Goal: Task Accomplishment & Management: Manage account settings

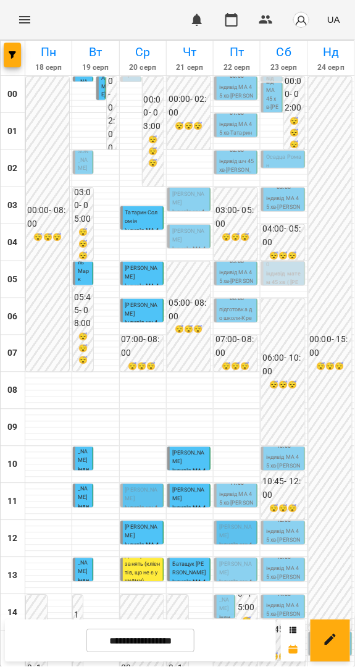
scroll to position [354, 0]
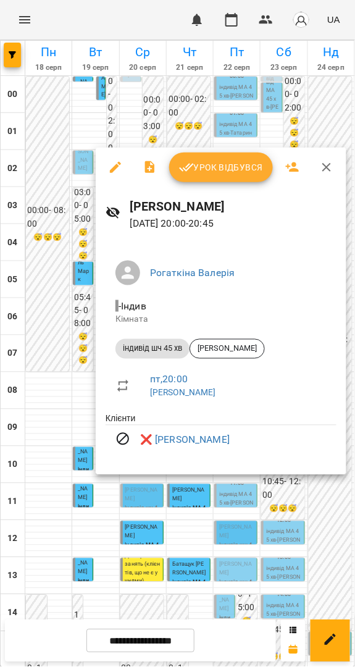
click at [277, 487] on div at bounding box center [177, 333] width 355 height 667
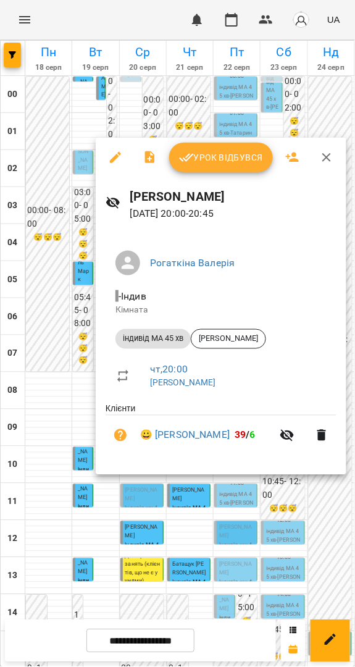
click at [294, 527] on div at bounding box center [177, 333] width 355 height 667
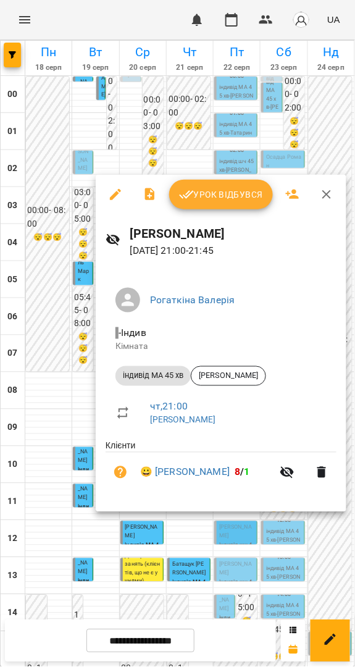
click at [275, 520] on div at bounding box center [177, 333] width 355 height 667
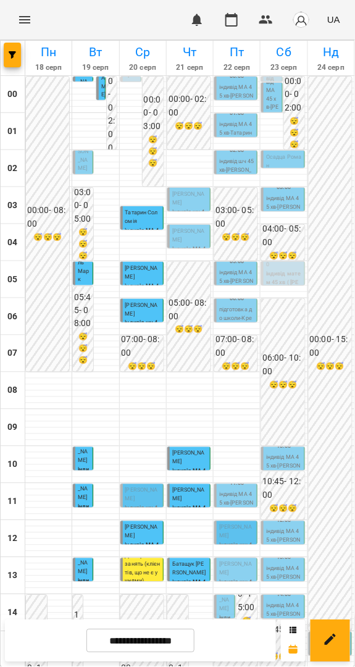
click at [162, 640] on input "**********" at bounding box center [140, 641] width 108 height 24
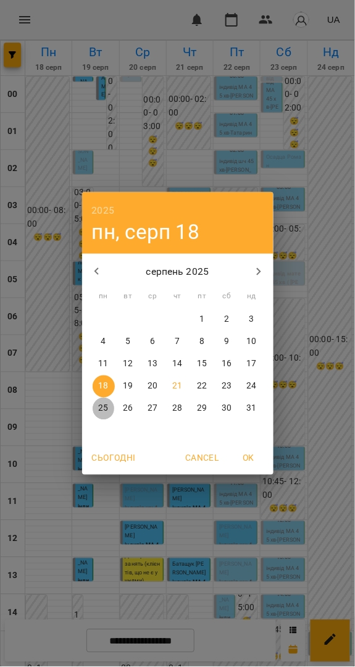
click at [109, 403] on span "25" at bounding box center [104, 409] width 22 height 12
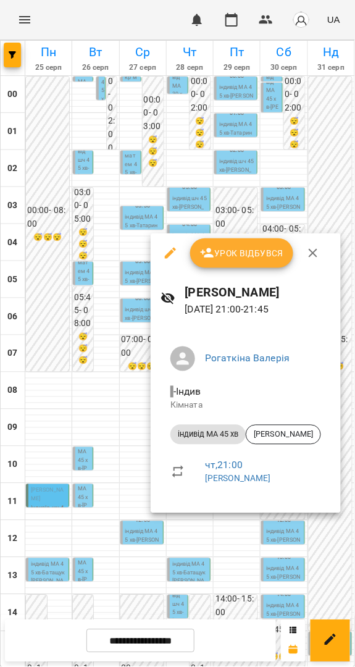
click at [288, 540] on div at bounding box center [177, 333] width 355 height 667
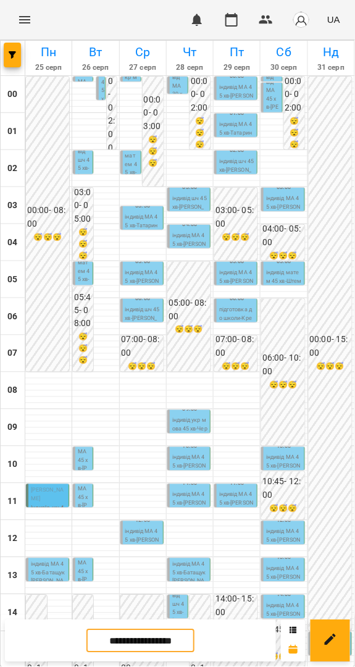
click at [156, 637] on input "**********" at bounding box center [140, 641] width 108 height 24
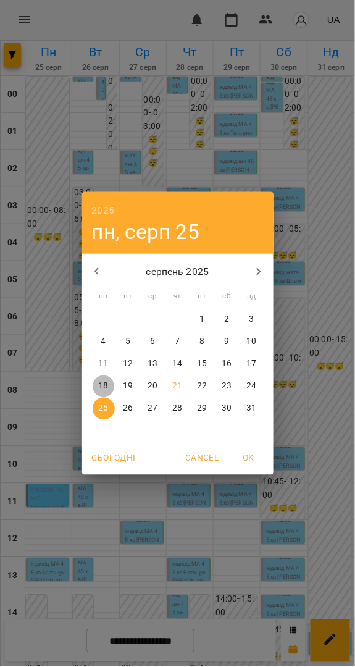
click at [109, 388] on span "18" at bounding box center [104, 386] width 22 height 12
type input "**********"
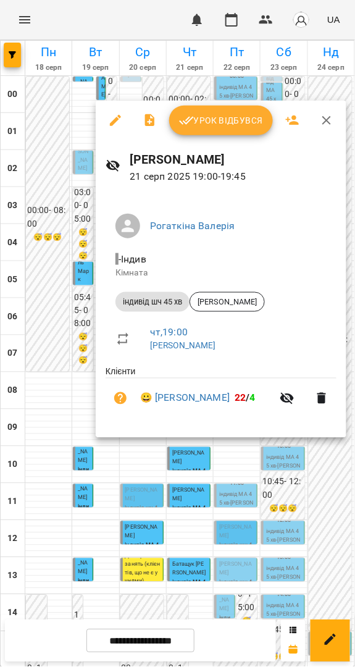
click at [230, 117] on span "Урок відбувся" at bounding box center [221, 120] width 84 height 15
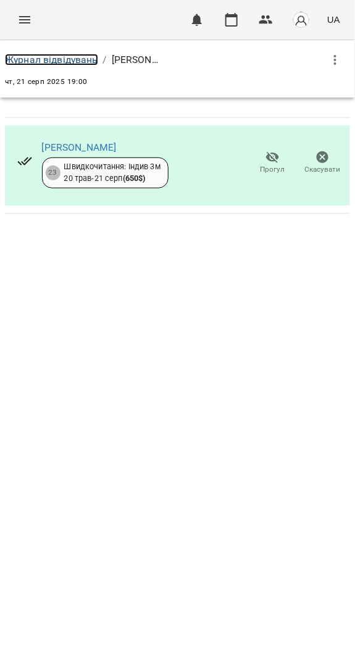
click at [77, 63] on link "Журнал відвідувань" at bounding box center [51, 60] width 93 height 12
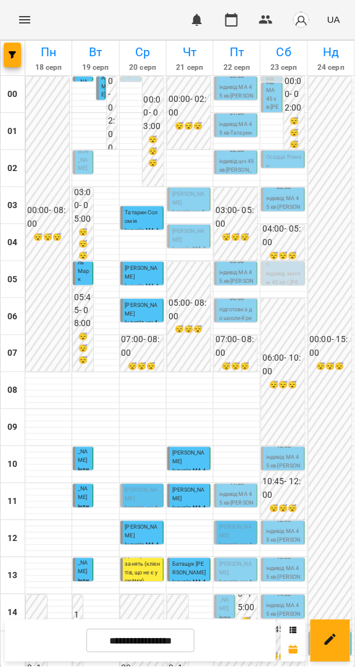
click at [191, 200] on p "[PERSON_NAME]" at bounding box center [189, 198] width 35 height 17
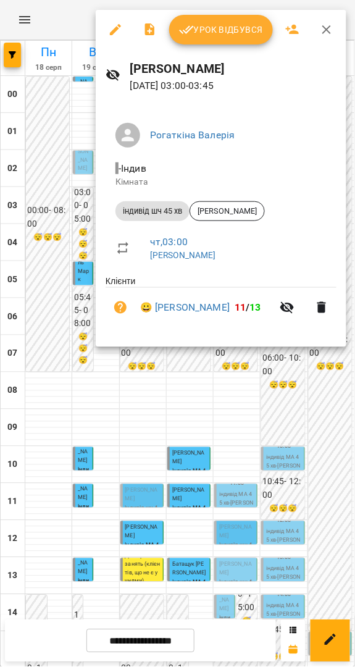
click at [207, 408] on div at bounding box center [177, 333] width 355 height 667
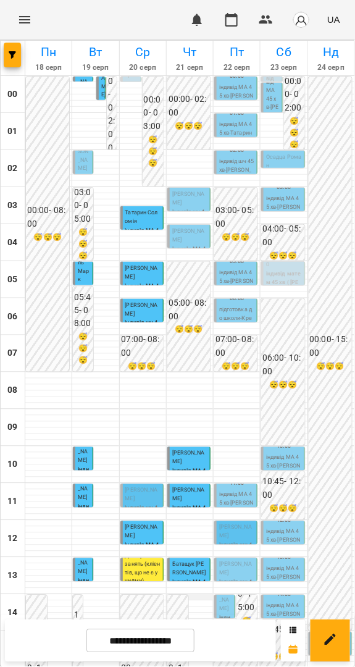
scroll to position [343, 0]
click at [136, 487] on span "[PERSON_NAME]" at bounding box center [141, 494] width 33 height 15
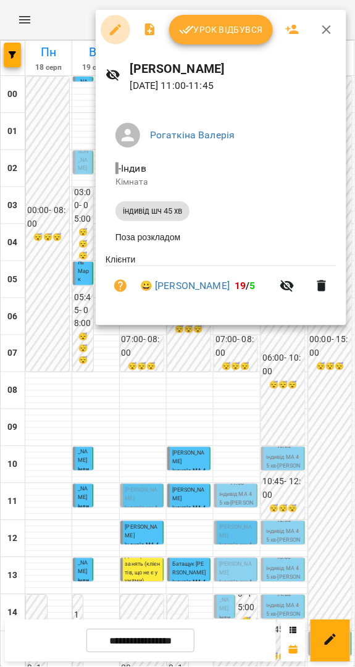
click at [113, 30] on icon "button" at bounding box center [115, 29] width 11 height 11
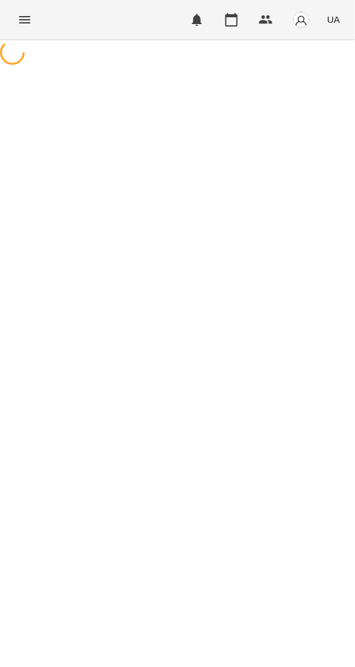
select select "**********"
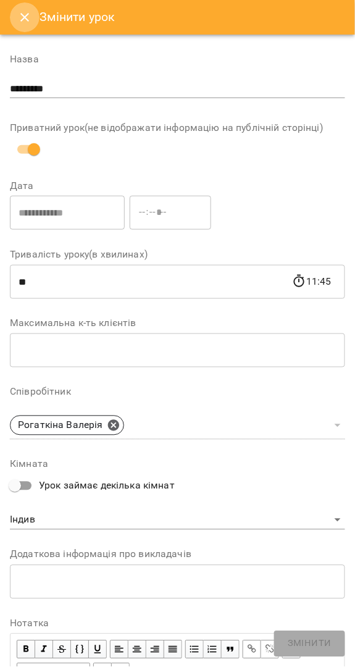
click at [26, 24] on icon "Close" at bounding box center [24, 17] width 15 height 15
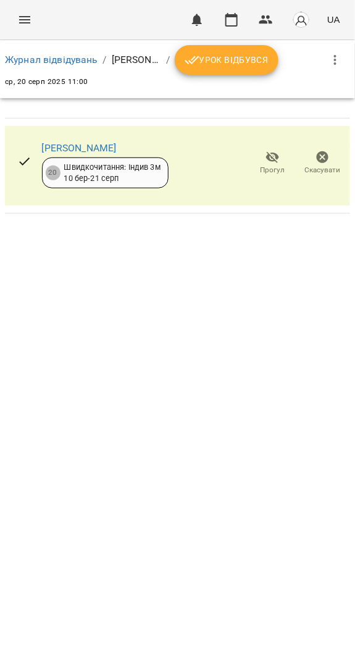
click at [317, 165] on span "Скасувати" at bounding box center [323, 170] width 36 height 10
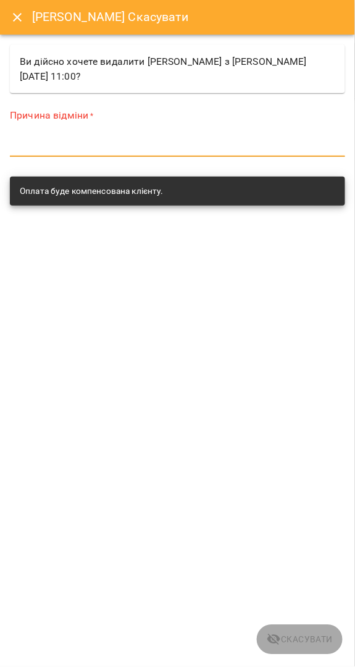
click at [187, 141] on textarea at bounding box center [177, 147] width 335 height 12
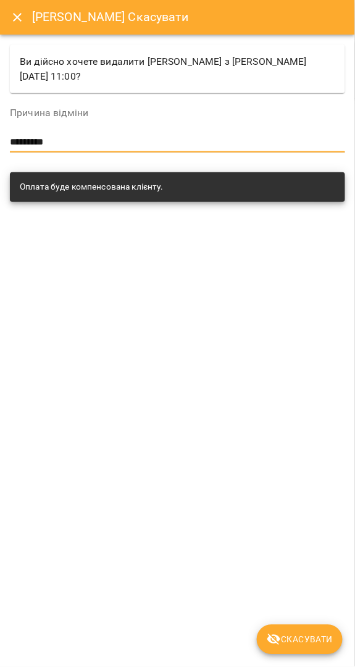
type textarea "*********"
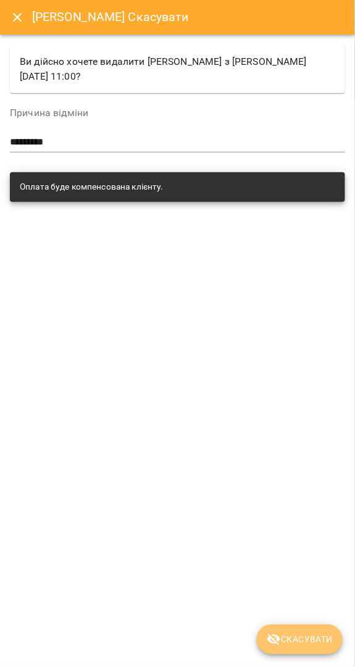
click at [306, 629] on button "Скасувати" at bounding box center [300, 640] width 86 height 30
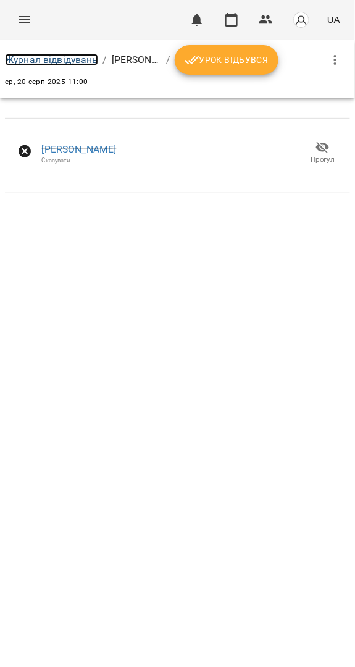
click at [71, 58] on link "Журнал відвідувань" at bounding box center [51, 60] width 93 height 12
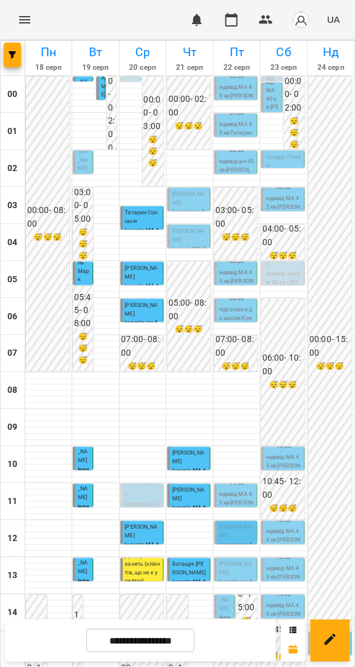
scroll to position [354, 0]
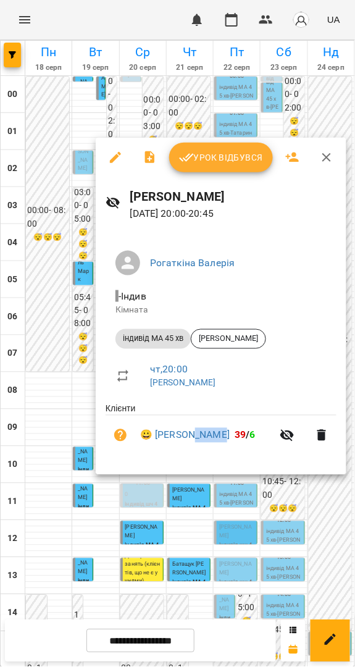
click at [214, 155] on span "Урок відбувся" at bounding box center [221, 157] width 84 height 15
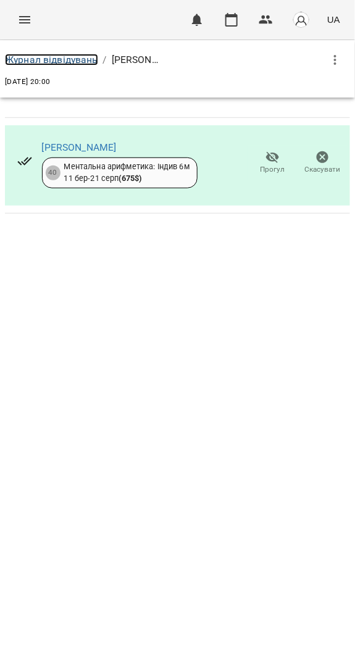
click at [63, 58] on link "Журнал відвідувань" at bounding box center [51, 60] width 93 height 12
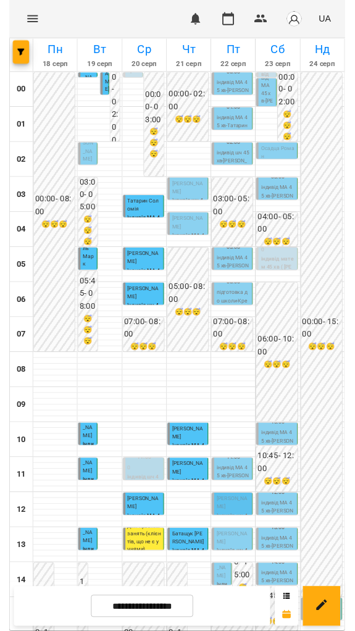
scroll to position [354, 0]
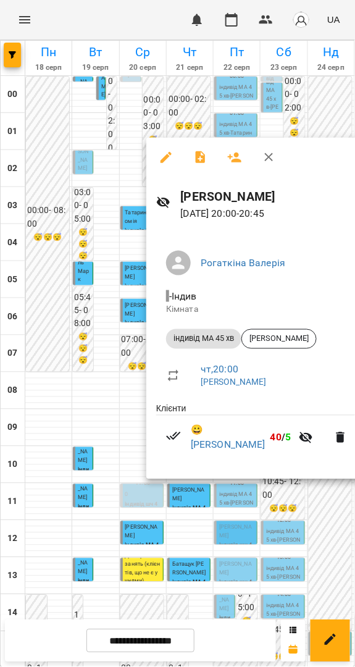
click at [283, 510] on div at bounding box center [177, 333] width 355 height 667
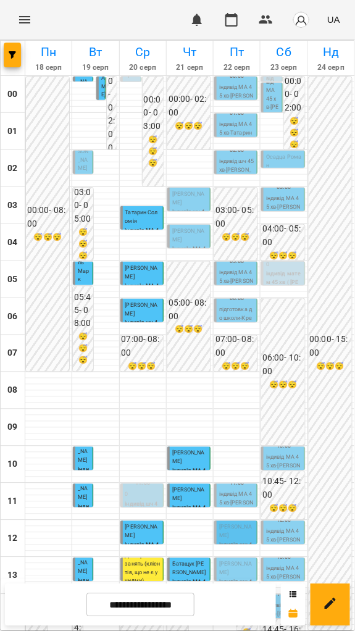
scroll to position [390, 0]
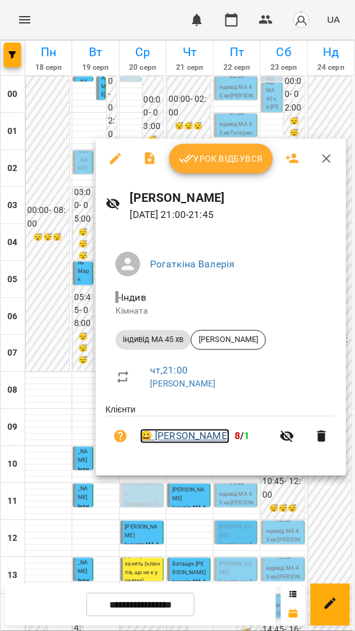
click at [201, 442] on link "😀 [PERSON_NAME]" at bounding box center [185, 436] width 90 height 15
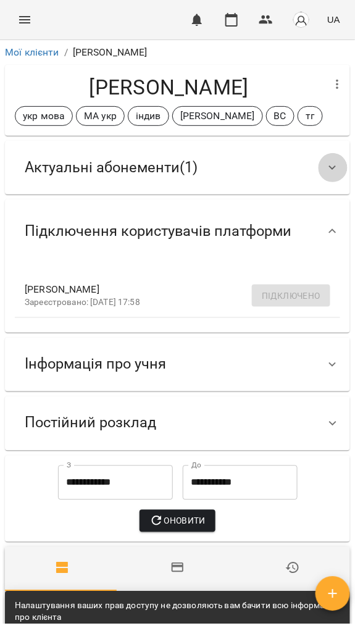
click at [318, 169] on div at bounding box center [333, 168] width 30 height 30
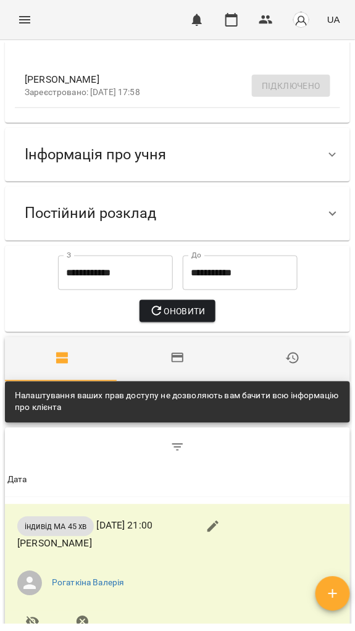
scroll to position [404, 0]
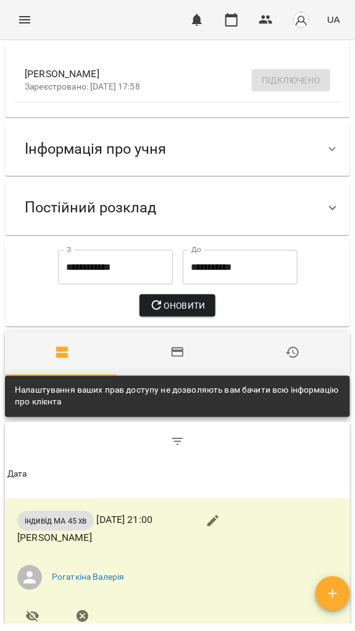
click at [182, 145] on div "Інформація про учня" at bounding box center [166, 149] width 303 height 39
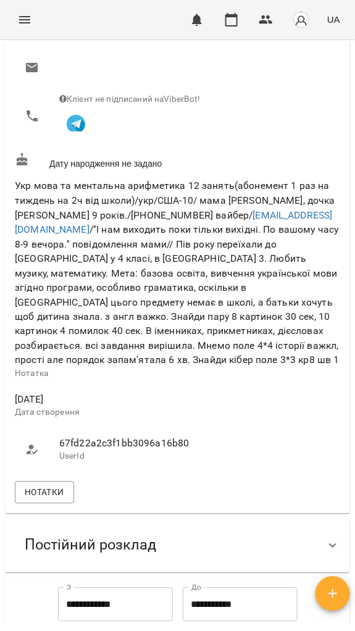
scroll to position [688, 0]
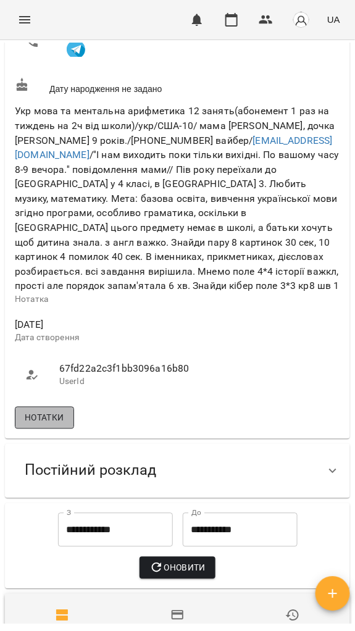
click at [49, 424] on span "Нотатки" at bounding box center [45, 418] width 40 height 15
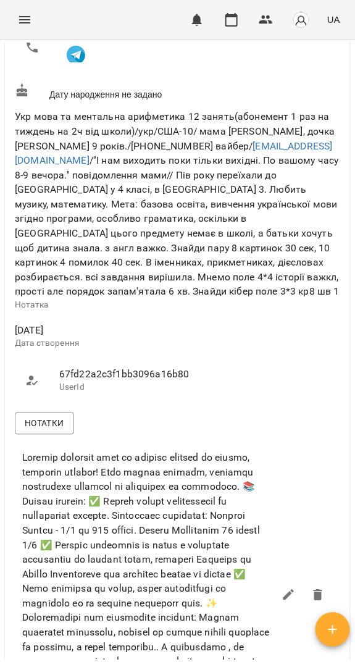
scroll to position [526, 0]
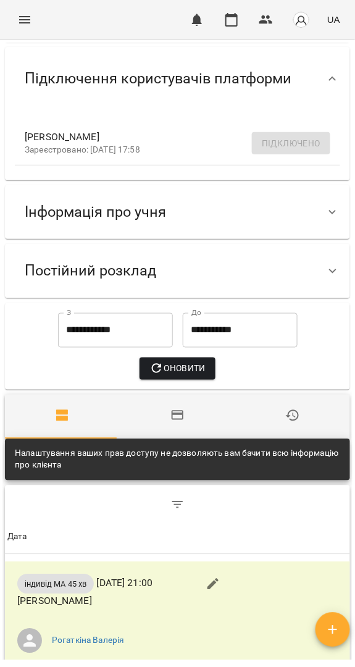
scroll to position [149, 0]
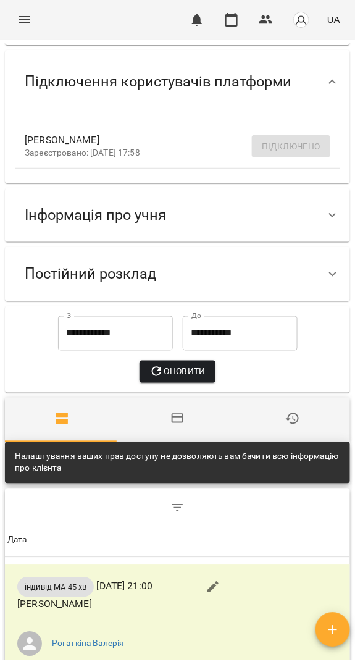
click at [138, 232] on div "Інформація про учня" at bounding box center [95, 215] width 161 height 39
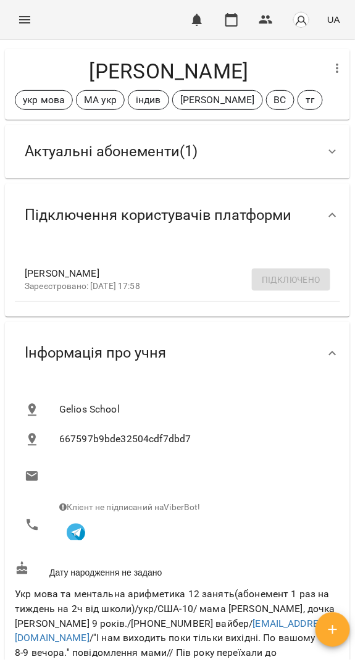
scroll to position [0, 0]
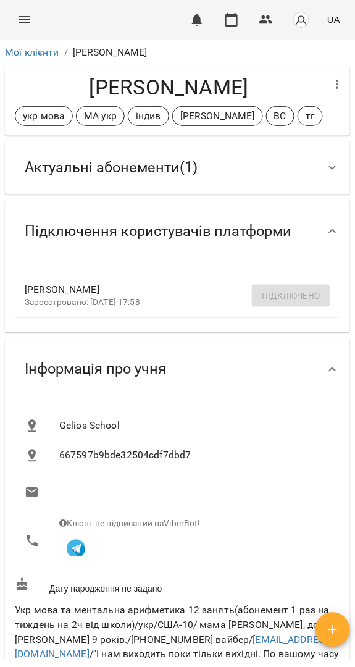
click at [126, 177] on span "Актуальні абонементи ( 1 )" at bounding box center [111, 167] width 173 height 19
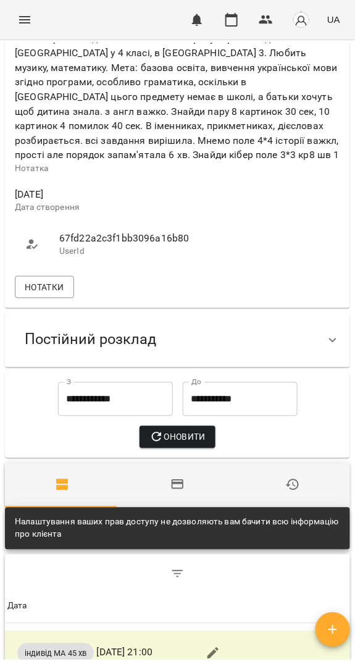
scroll to position [899, 0]
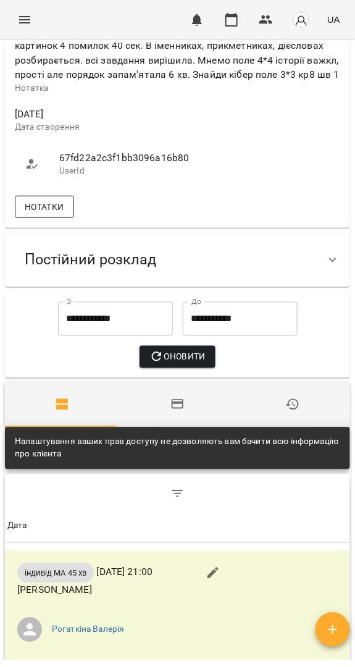
click at [46, 212] on span "Нотатки" at bounding box center [45, 206] width 40 height 15
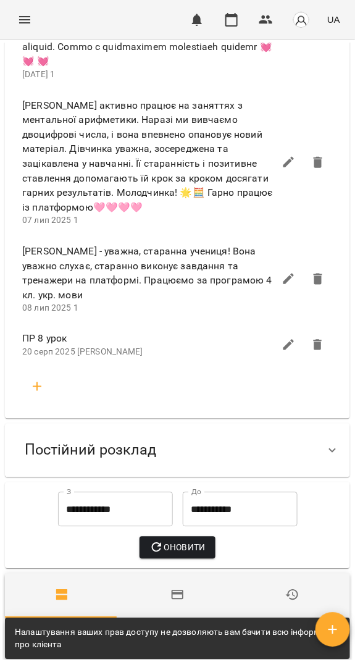
scroll to position [1294, 0]
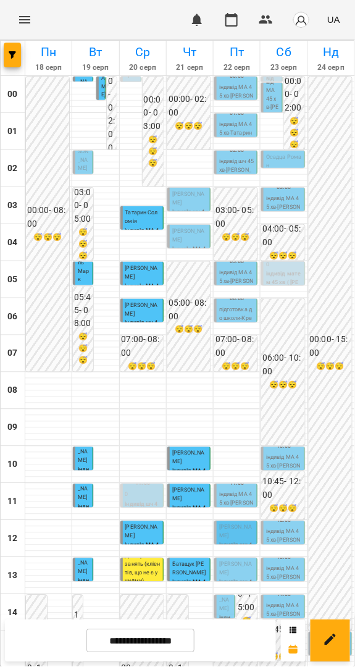
scroll to position [354, 0]
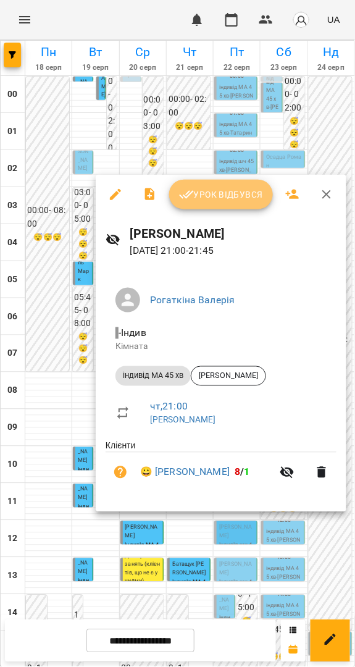
click at [208, 201] on span "Урок відбувся" at bounding box center [221, 194] width 84 height 15
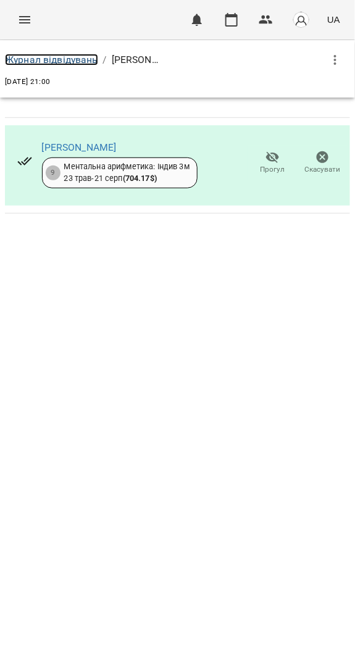
click at [68, 62] on link "Журнал відвідувань" at bounding box center [51, 60] width 93 height 12
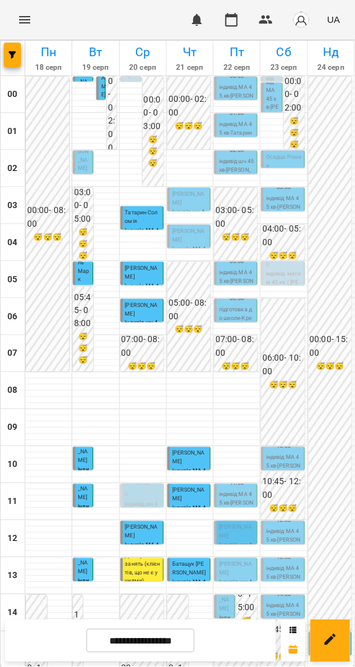
scroll to position [354, 0]
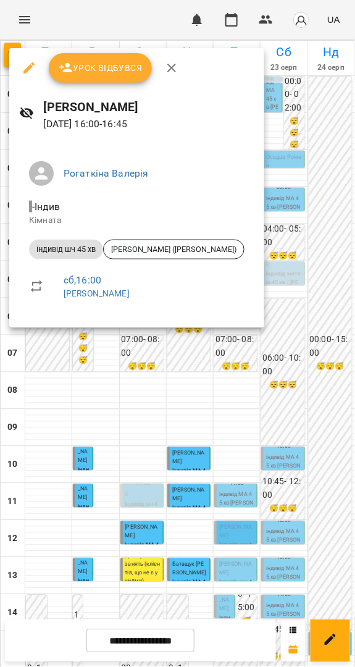
click at [278, 429] on div at bounding box center [177, 333] width 355 height 667
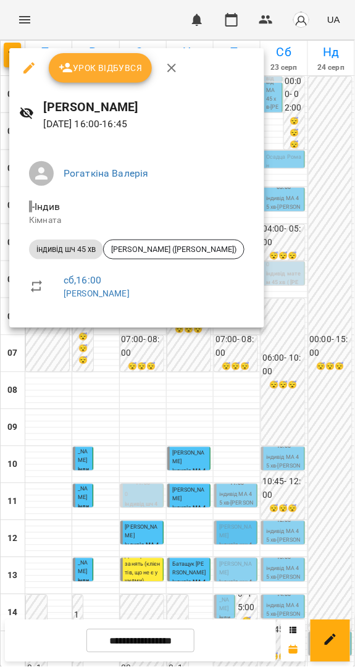
click at [284, 456] on div at bounding box center [177, 333] width 355 height 667
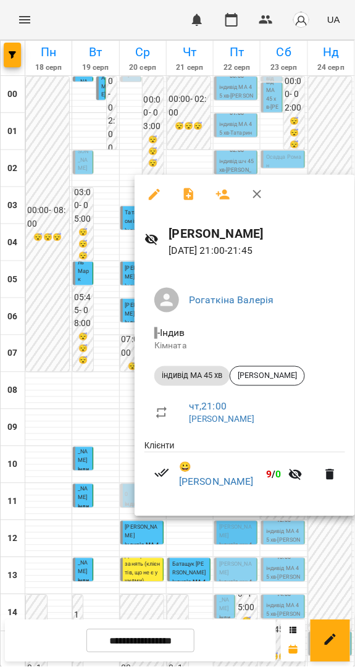
click at [308, 574] on div at bounding box center [177, 333] width 355 height 667
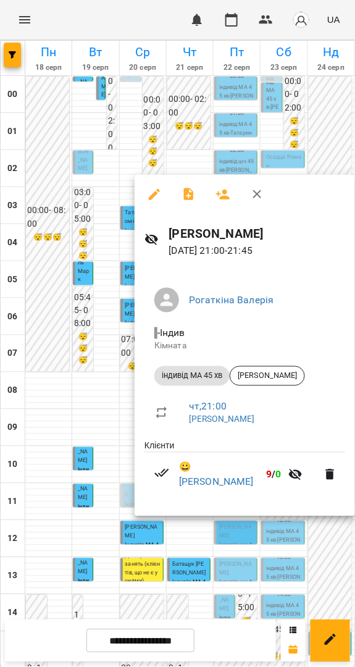
click at [267, 557] on div at bounding box center [177, 333] width 355 height 667
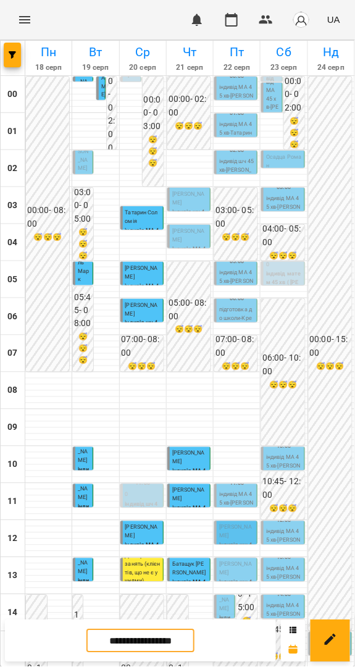
click at [165, 639] on input "**********" at bounding box center [140, 641] width 108 height 24
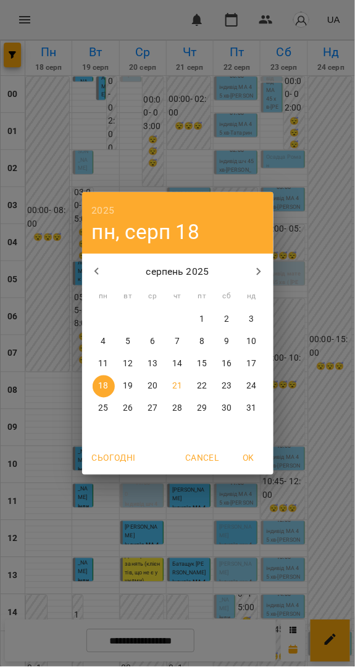
click at [103, 405] on p "25" at bounding box center [103, 409] width 10 height 12
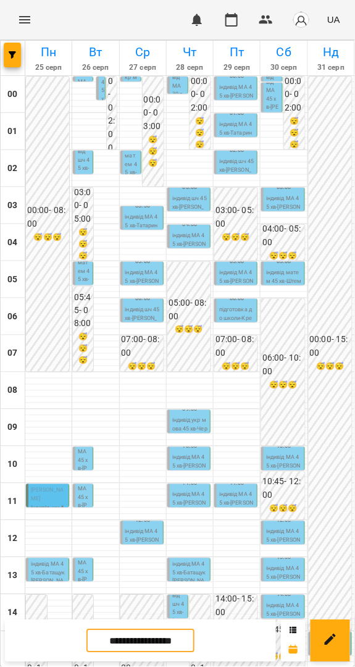
click at [172, 640] on input "**********" at bounding box center [140, 641] width 108 height 24
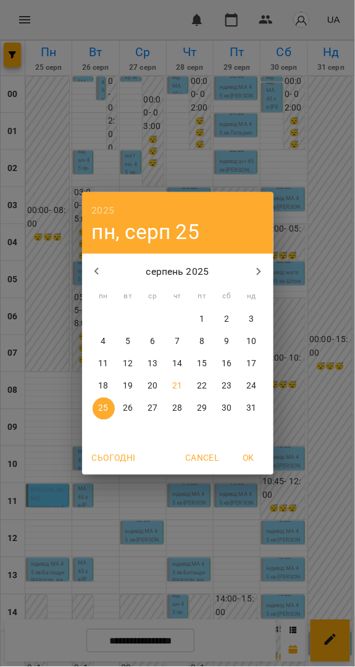
click at [104, 385] on p "18" at bounding box center [103, 386] width 10 height 12
type input "**********"
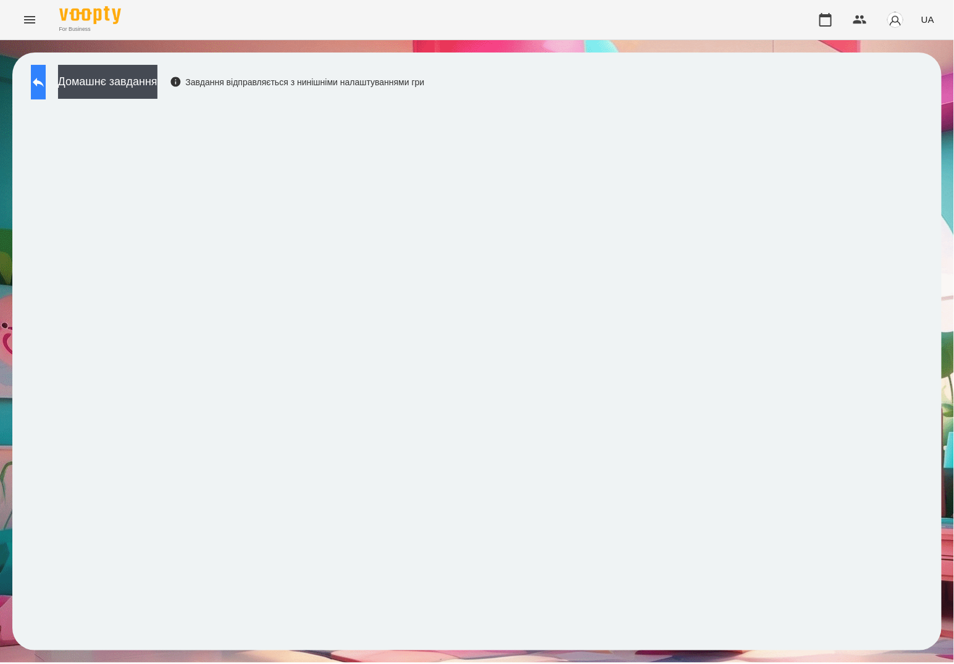
click at [46, 77] on button at bounding box center [38, 82] width 15 height 35
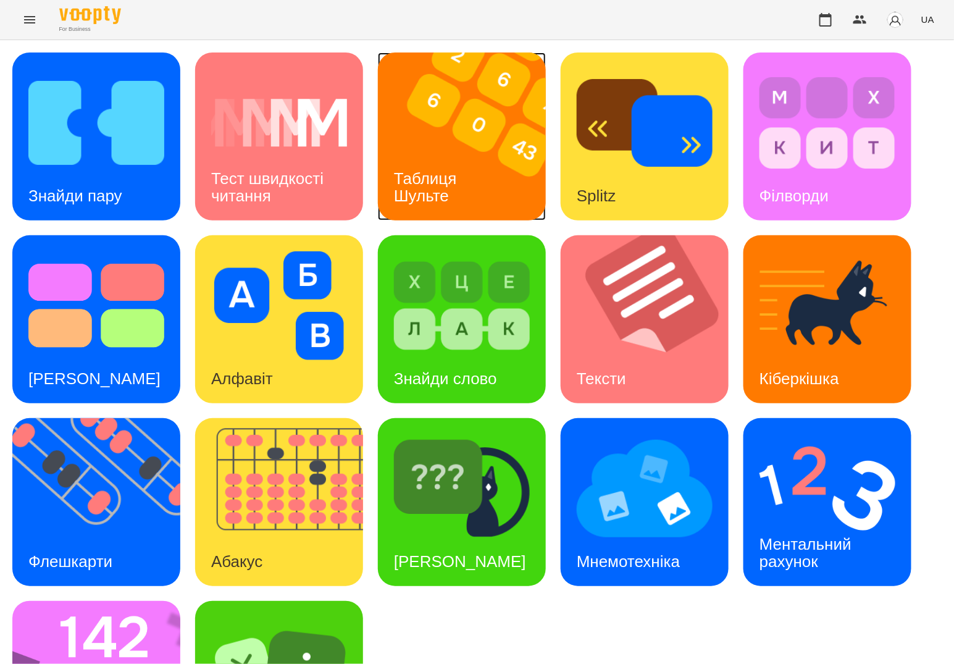
click at [446, 181] on h3 "Таблиця Шульте" at bounding box center [427, 186] width 67 height 35
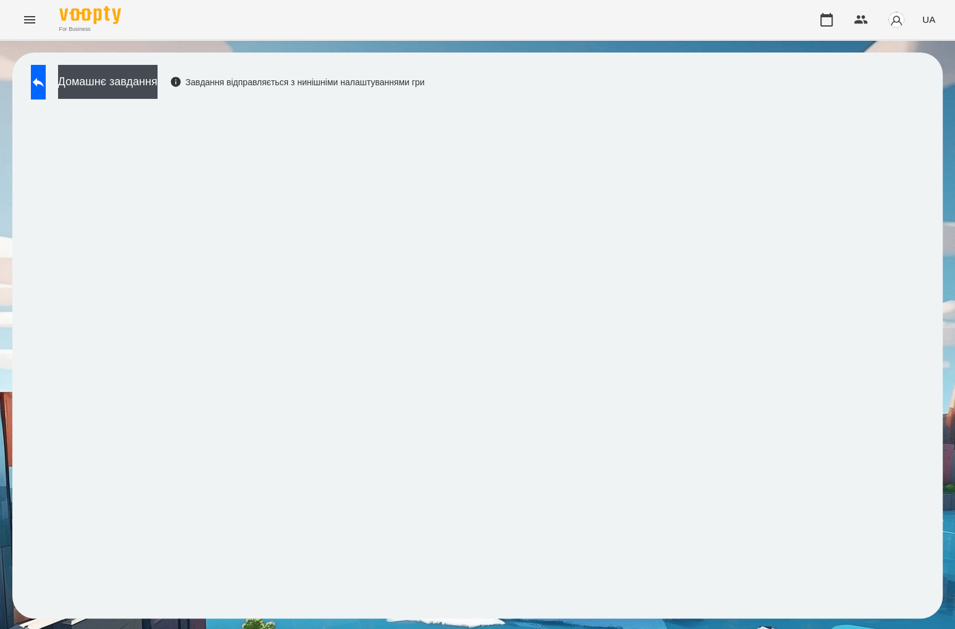
click at [46, 86] on icon at bounding box center [38, 82] width 15 height 15
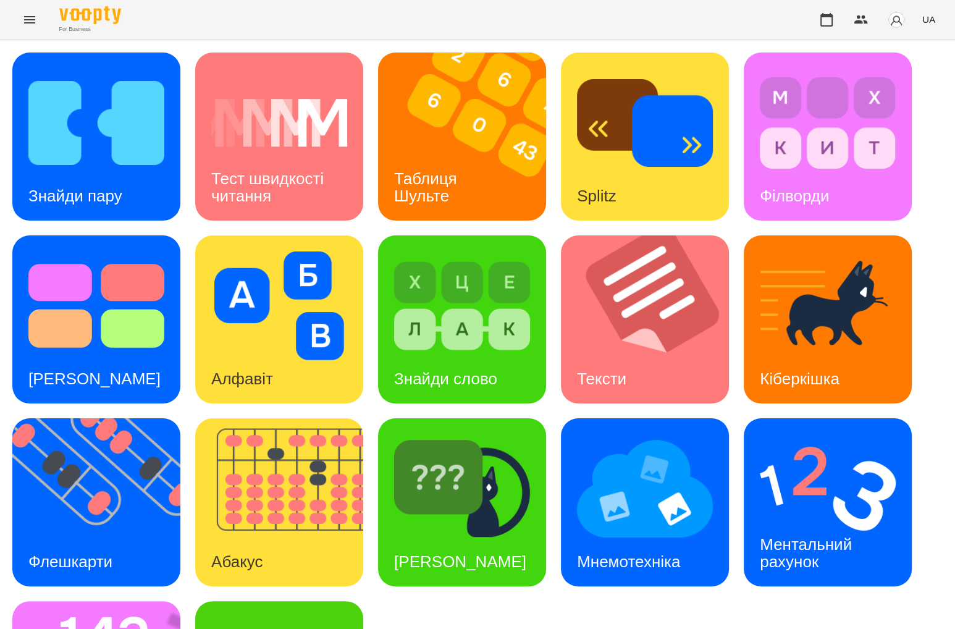
scroll to position [153, 0]
click at [106, 418] on img at bounding box center [103, 502] width 183 height 168
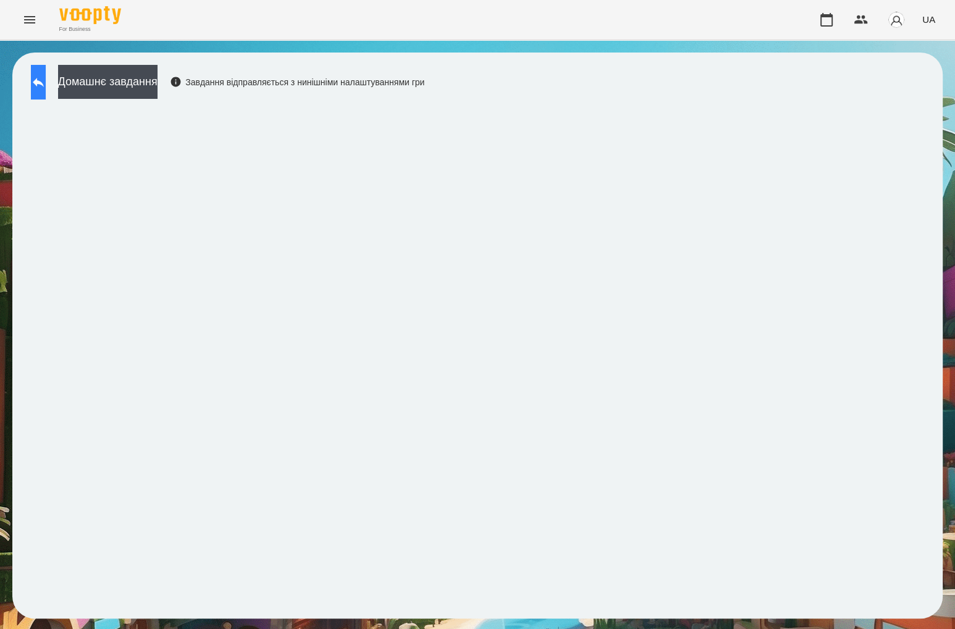
click at [46, 83] on icon at bounding box center [38, 82] width 15 height 15
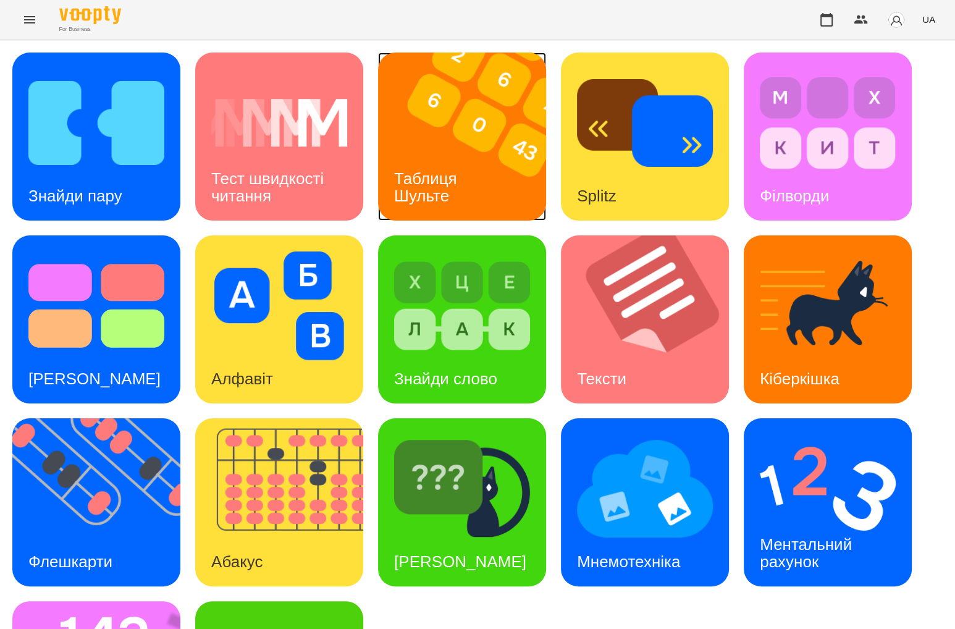
click at [504, 140] on img at bounding box center [469, 136] width 183 height 168
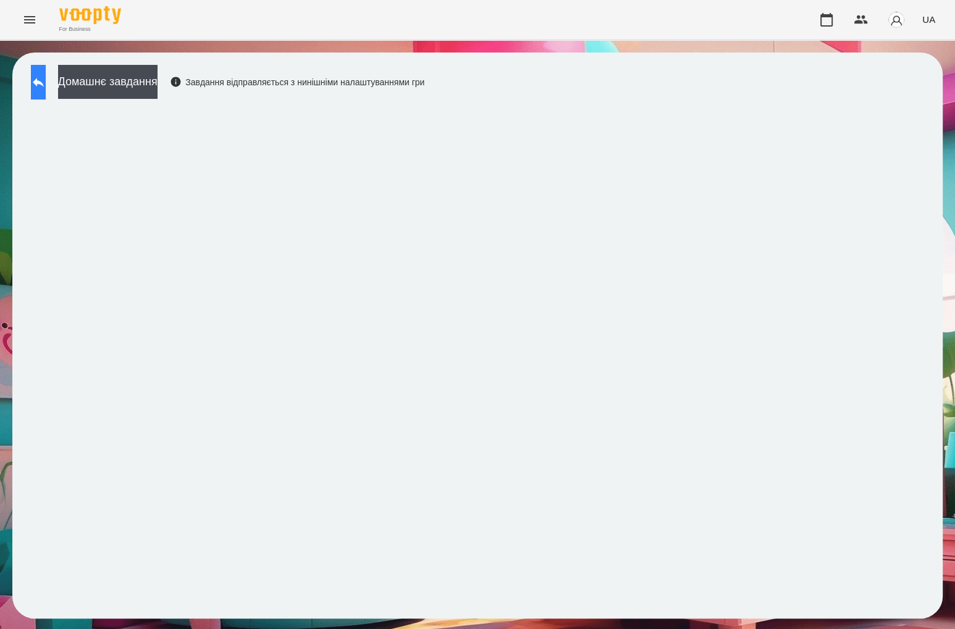
click at [46, 87] on icon at bounding box center [38, 82] width 15 height 15
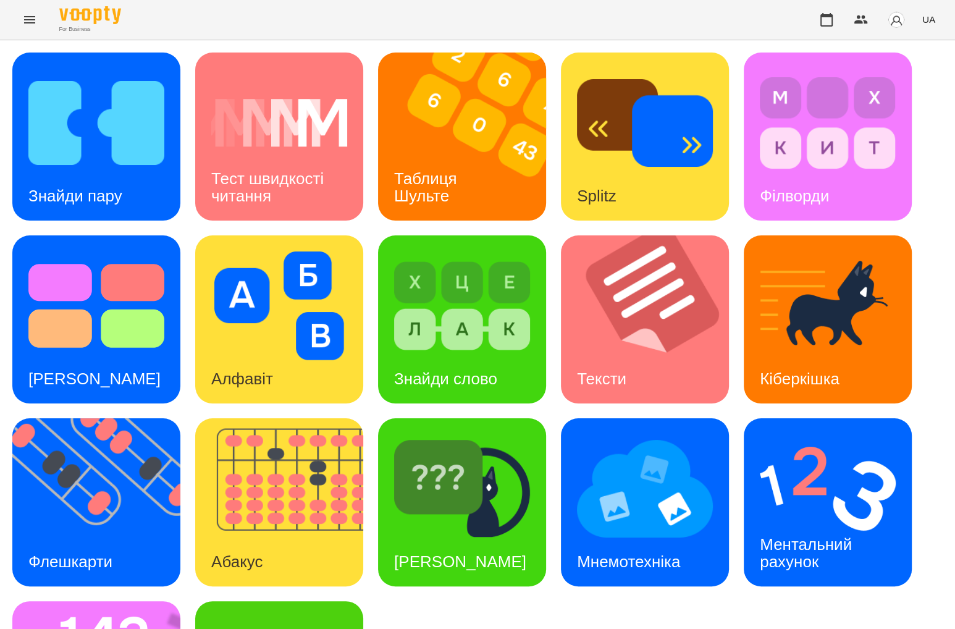
scroll to position [119, 0]
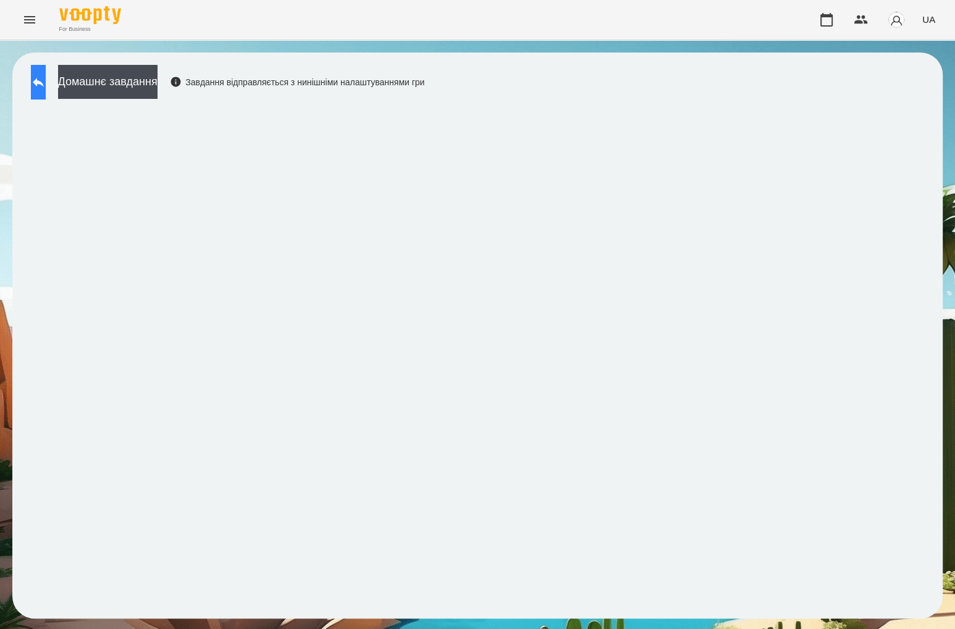
click at [46, 72] on button at bounding box center [38, 82] width 15 height 35
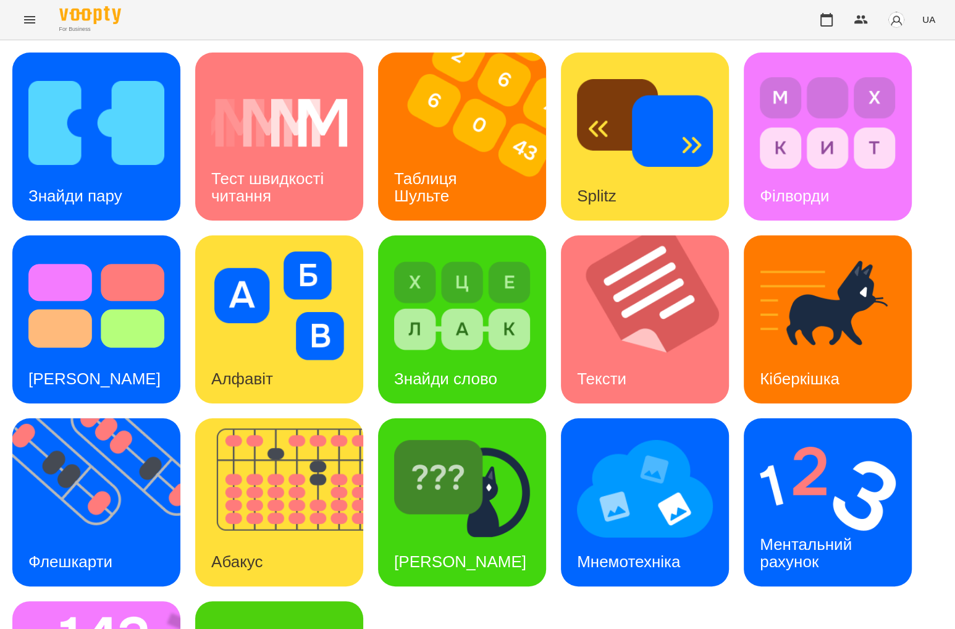
scroll to position [67, 0]
click at [787, 434] on img at bounding box center [828, 488] width 136 height 109
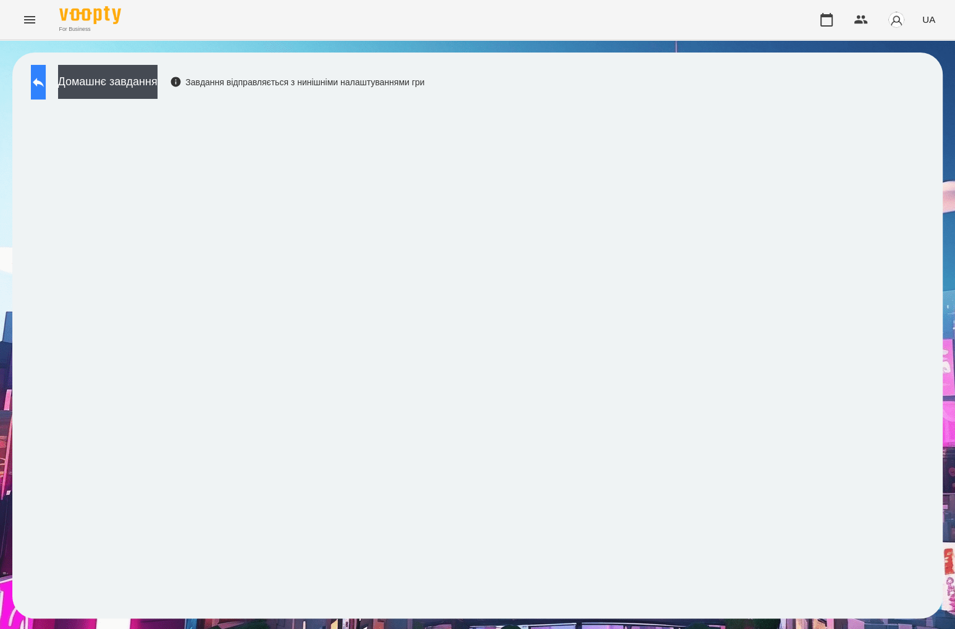
click at [46, 65] on button at bounding box center [38, 82] width 15 height 35
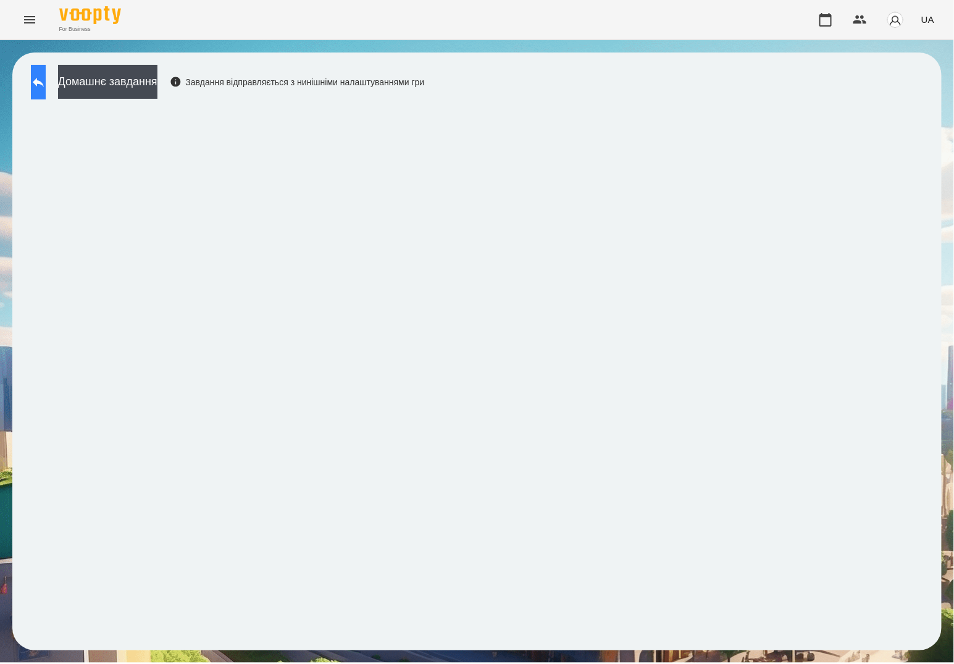
click at [46, 91] on button at bounding box center [38, 82] width 15 height 35
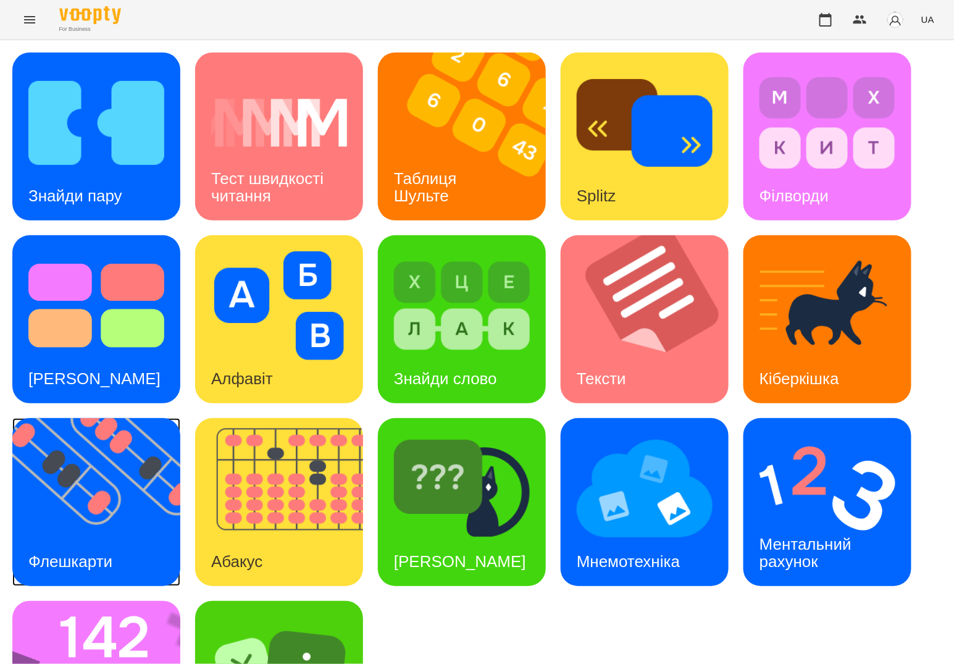
click at [146, 485] on img at bounding box center [103, 502] width 183 height 168
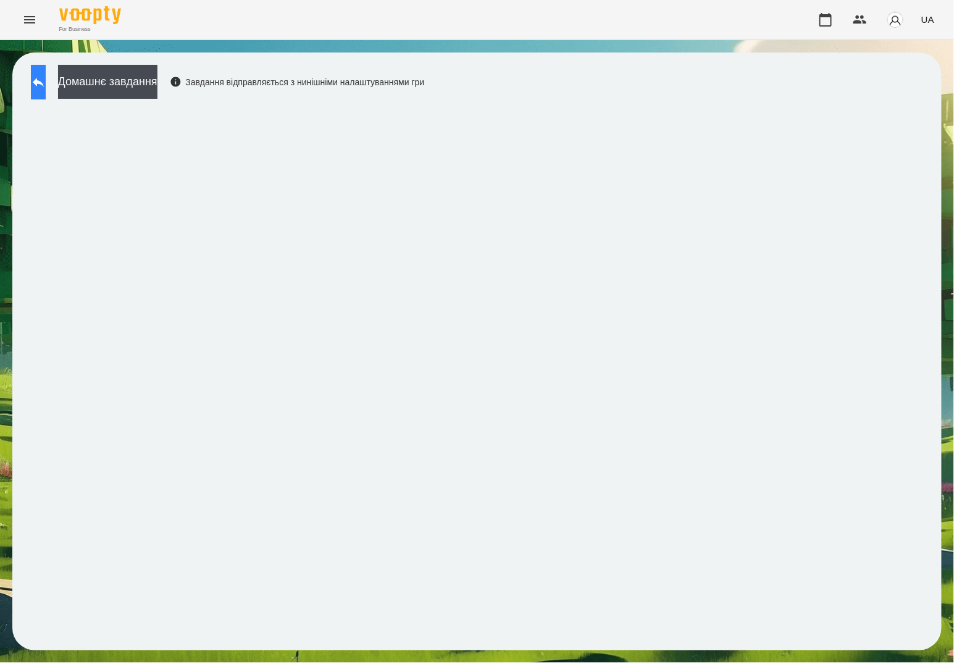
click at [46, 85] on icon at bounding box center [38, 82] width 15 height 15
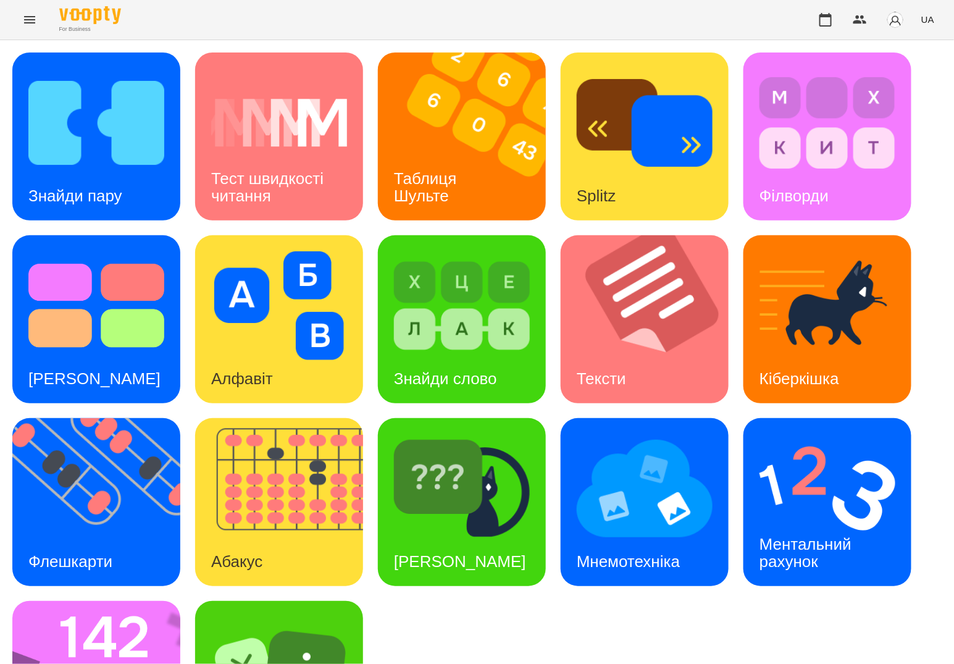
scroll to position [116, 0]
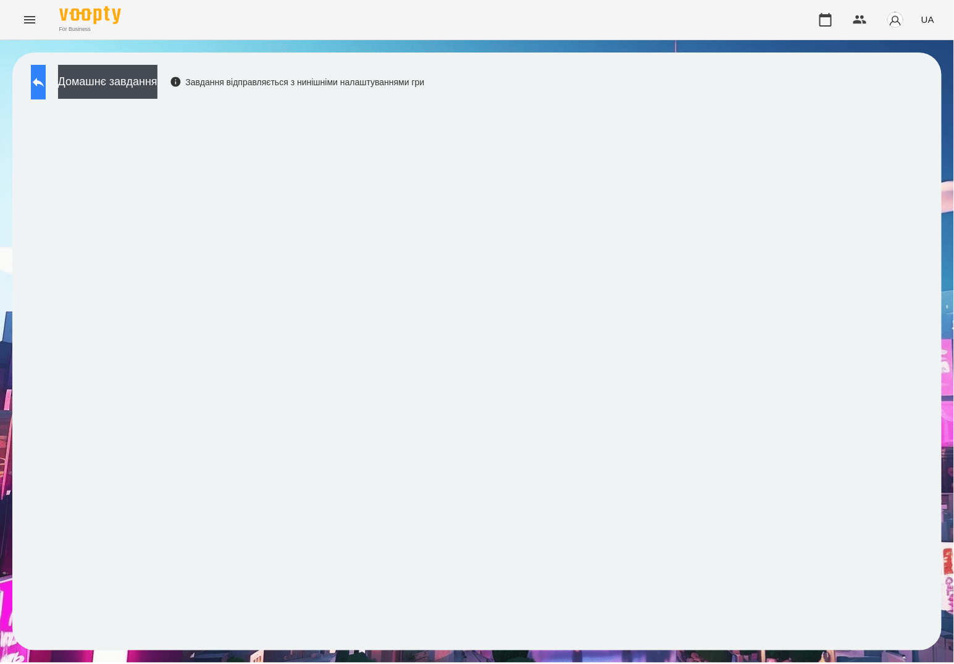
click at [46, 76] on icon at bounding box center [38, 82] width 15 height 15
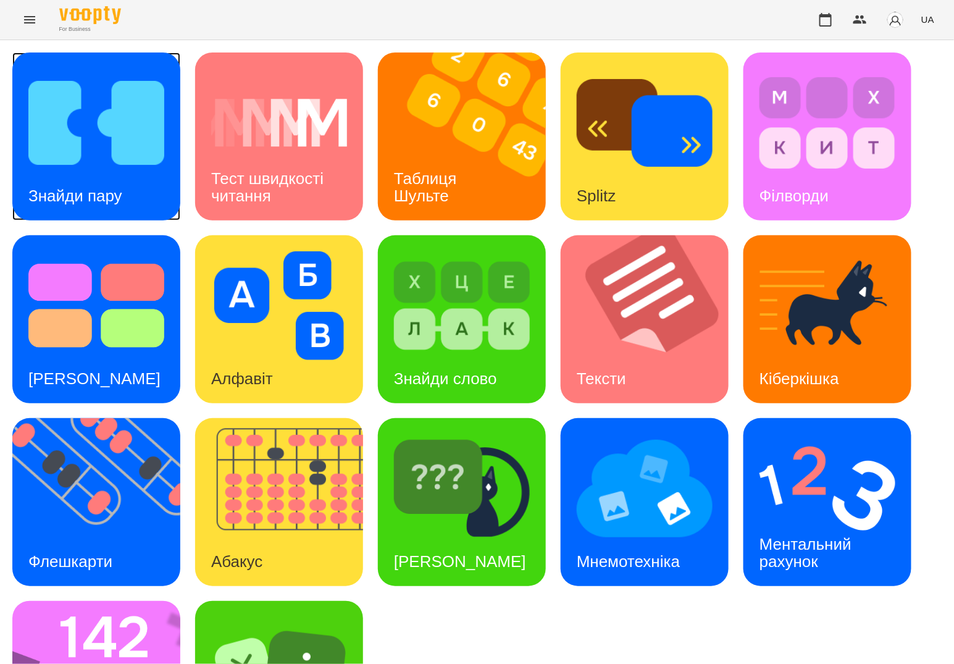
click at [107, 172] on div "Знайди пару" at bounding box center [75, 196] width 126 height 49
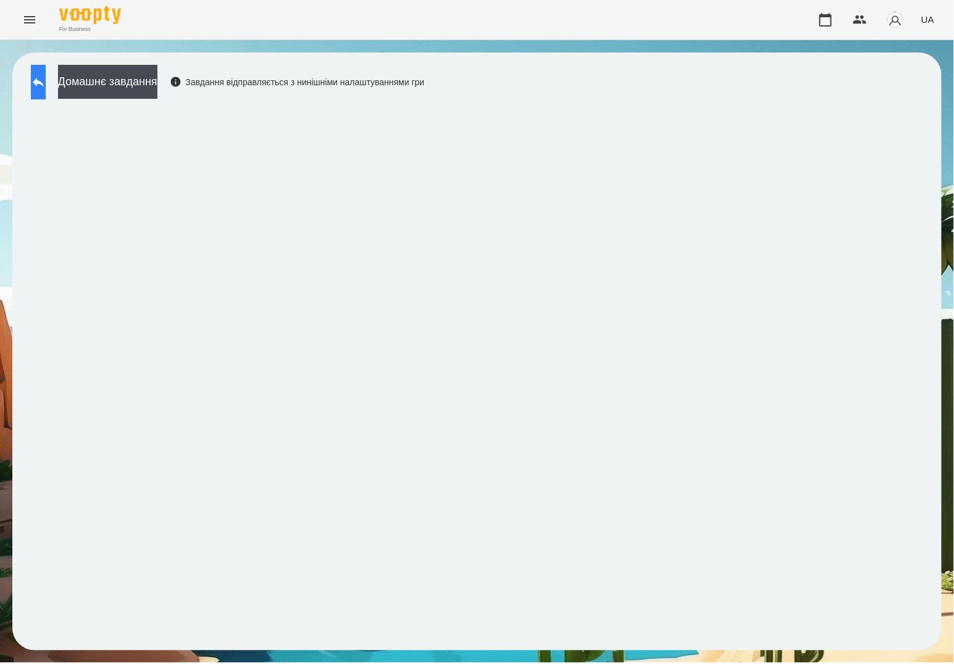
click at [46, 95] on button at bounding box center [38, 82] width 15 height 35
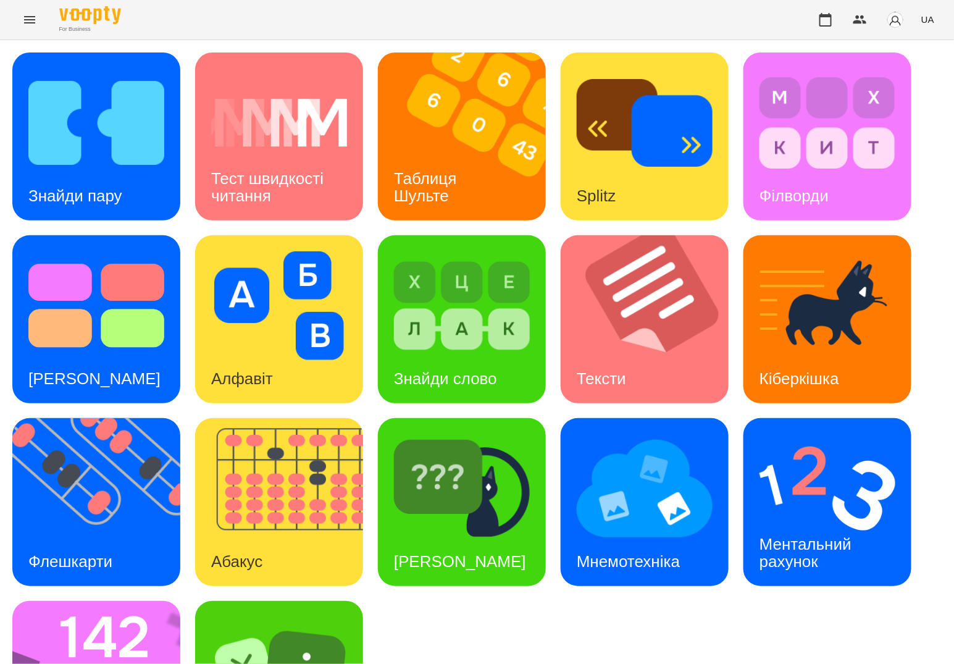
scroll to position [116, 0]
click at [808, 434] on img at bounding box center [828, 488] width 136 height 109
